Goal: Information Seeking & Learning: Learn about a topic

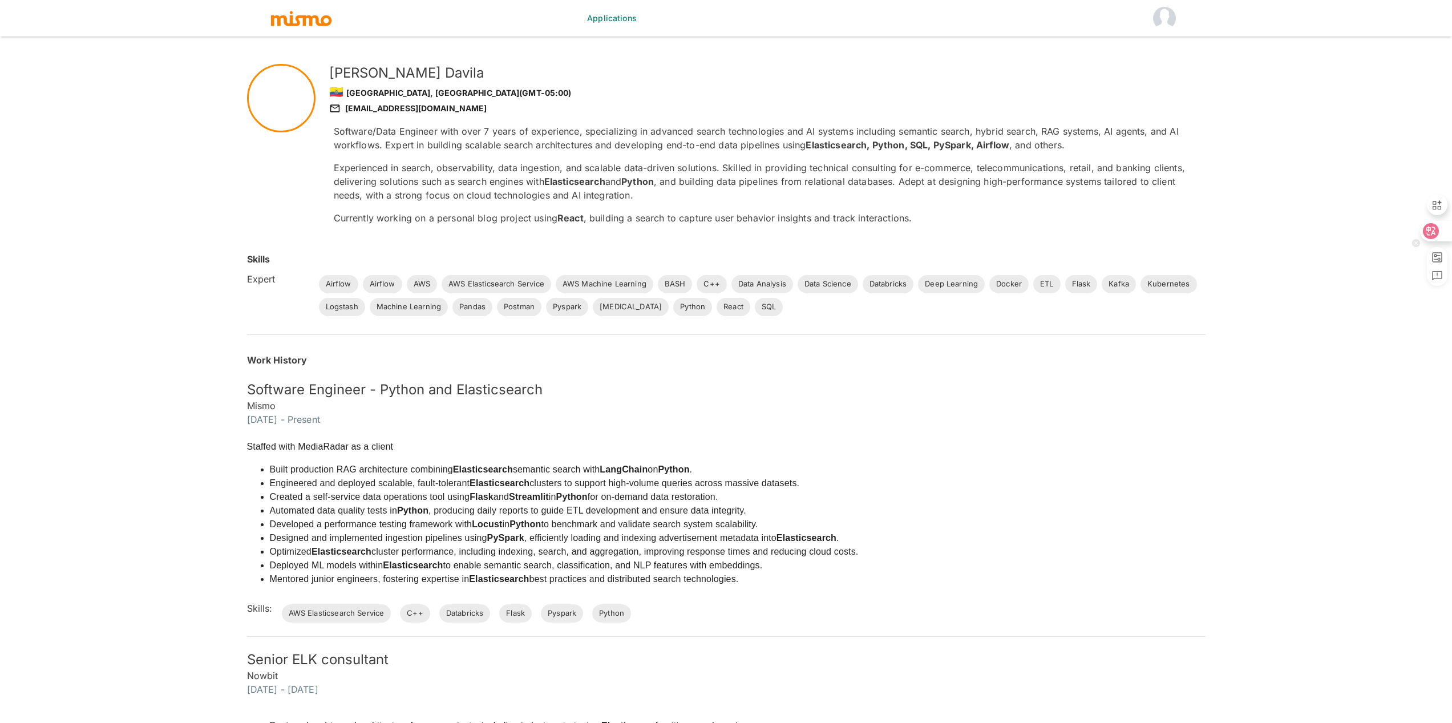
click at [1438, 233] on icon at bounding box center [1431, 231] width 16 height 16
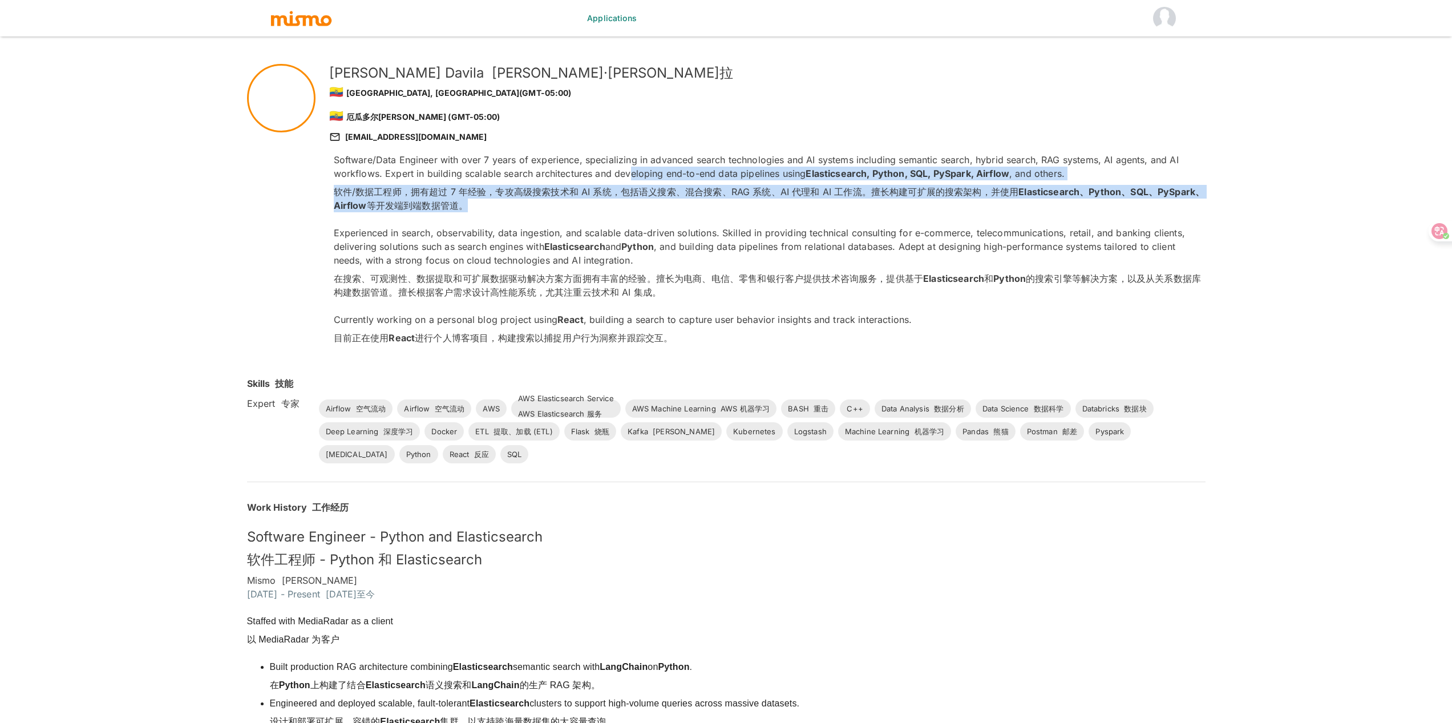
drag, startPoint x: 632, startPoint y: 167, endPoint x: 951, endPoint y: 223, distance: 323.2
click at [951, 223] on div "Software/Data Engineer with over 7 years of experience, specializing in advance…" at bounding box center [770, 251] width 872 height 196
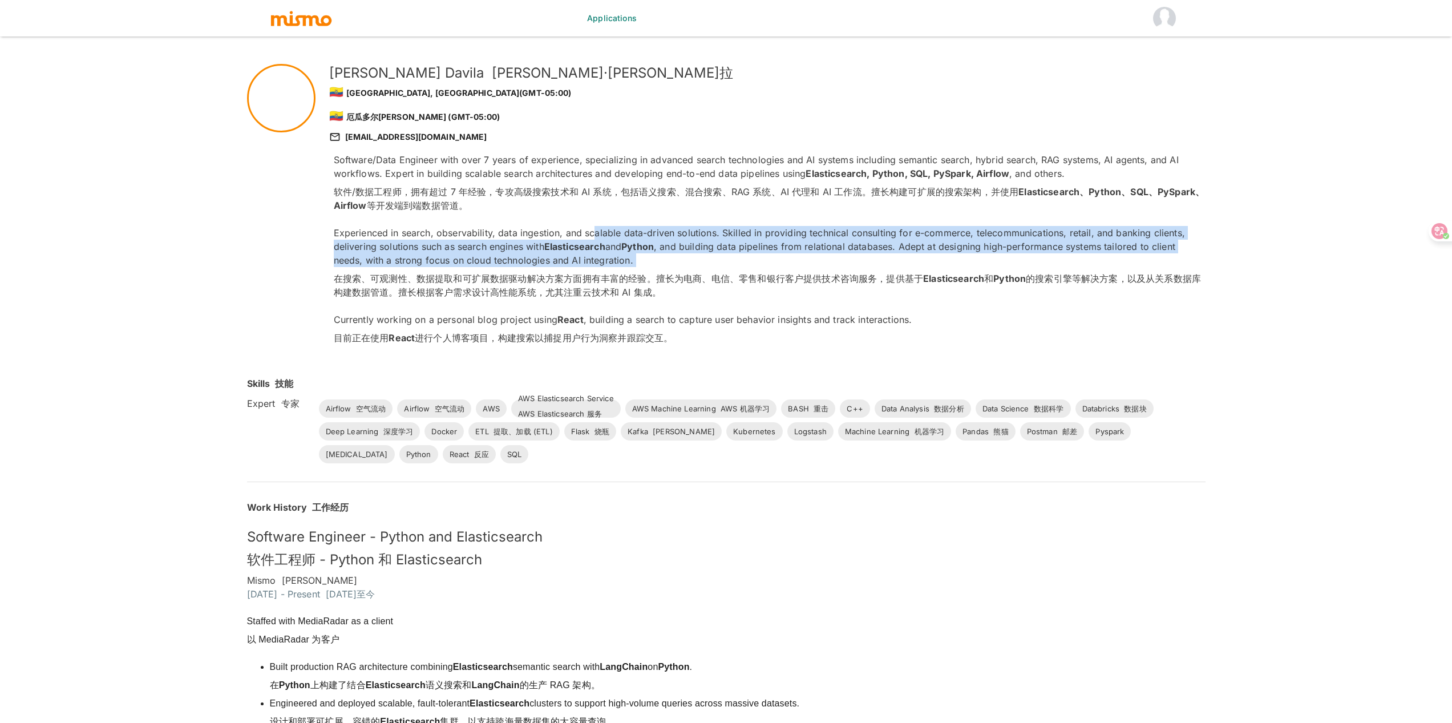
drag, startPoint x: 595, startPoint y: 237, endPoint x: 818, endPoint y: 271, distance: 225.6
click at [818, 271] on p "Experienced in search, observability, data ingestion, and scalable data-driven …" at bounding box center [770, 265] width 872 height 78
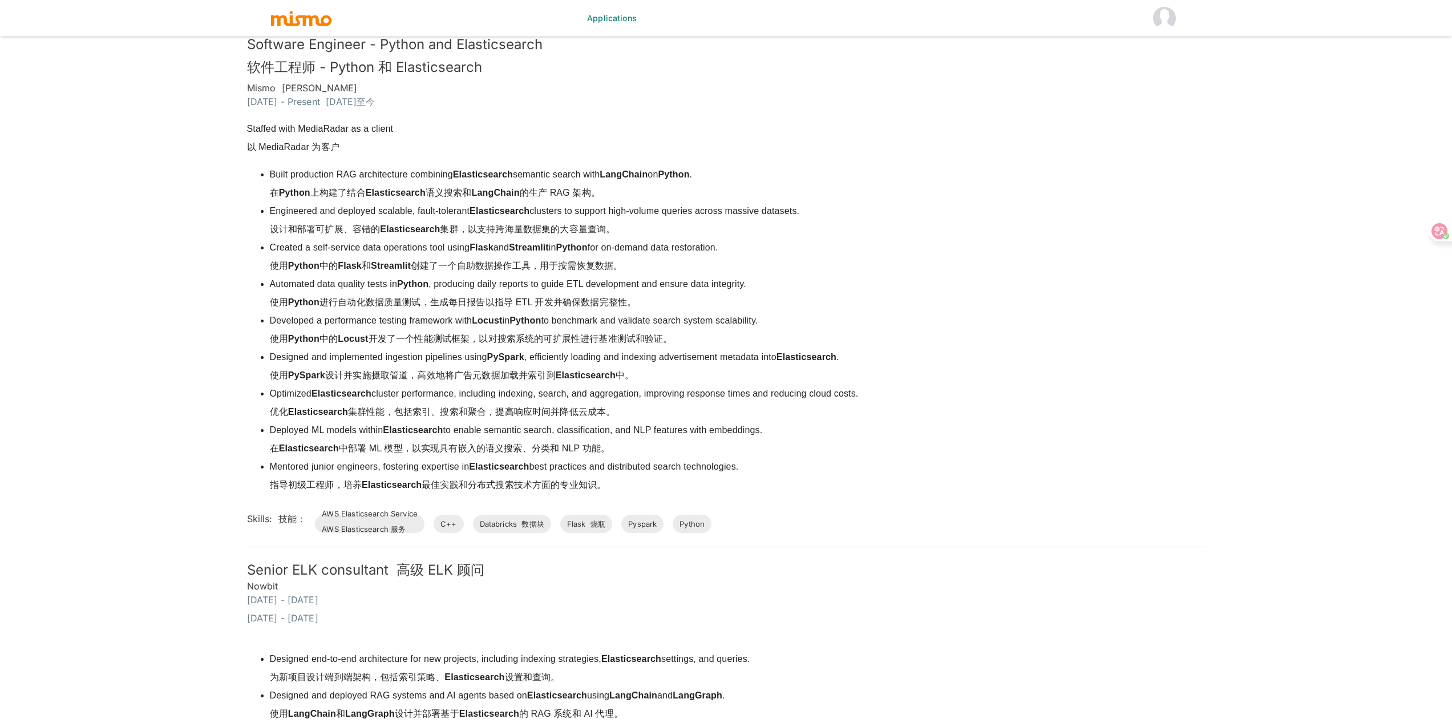
scroll to position [513, 0]
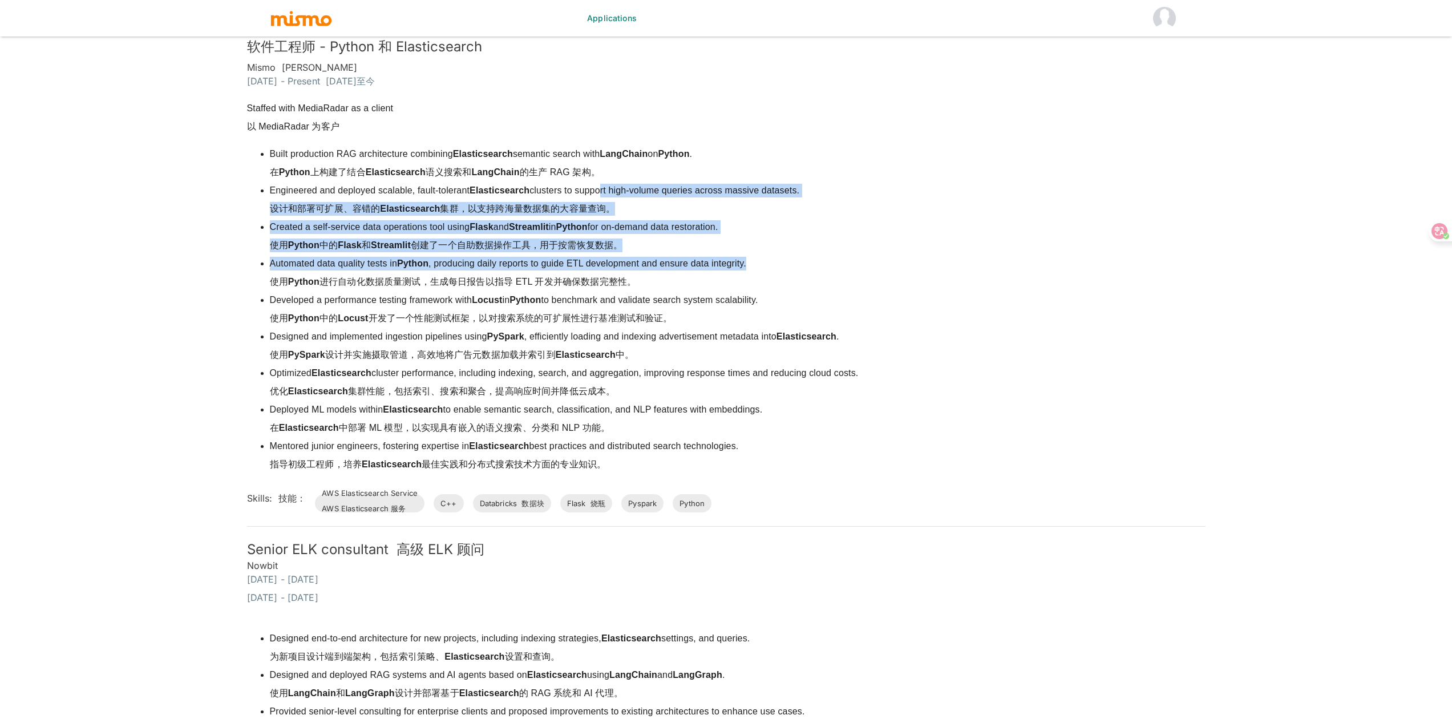
drag, startPoint x: 598, startPoint y: 191, endPoint x: 795, endPoint y: 263, distance: 209.0
click at [795, 263] on ul "Built production RAG architecture combining Elasticsearch semantic search with …" at bounding box center [553, 311] width 612 height 329
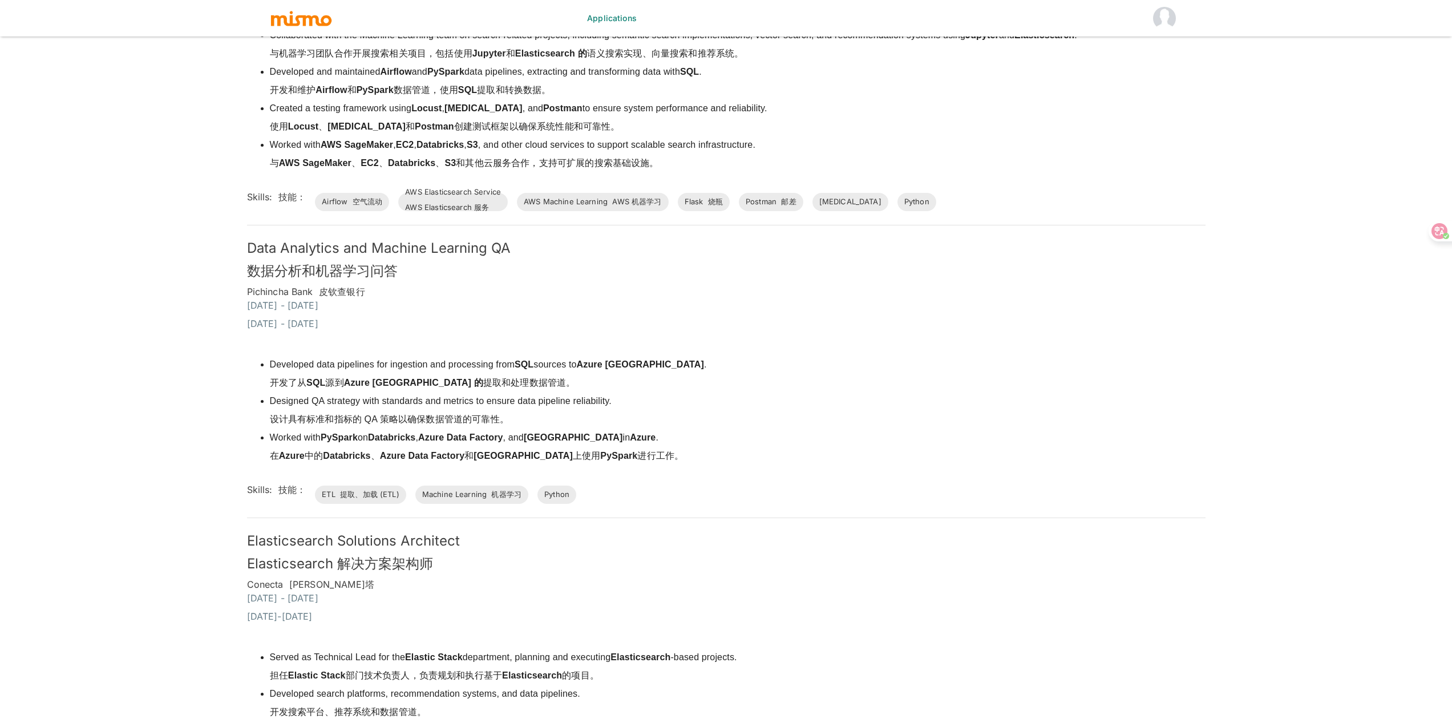
scroll to position [1815, 0]
